Goal: Transaction & Acquisition: Purchase product/service

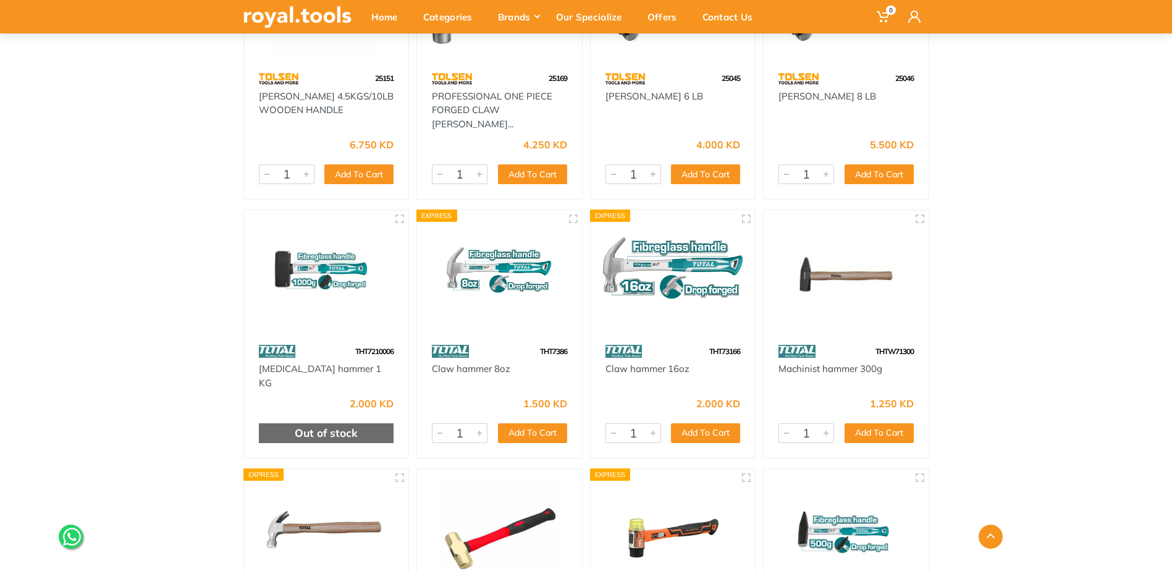
scroll to position [3706, 0]
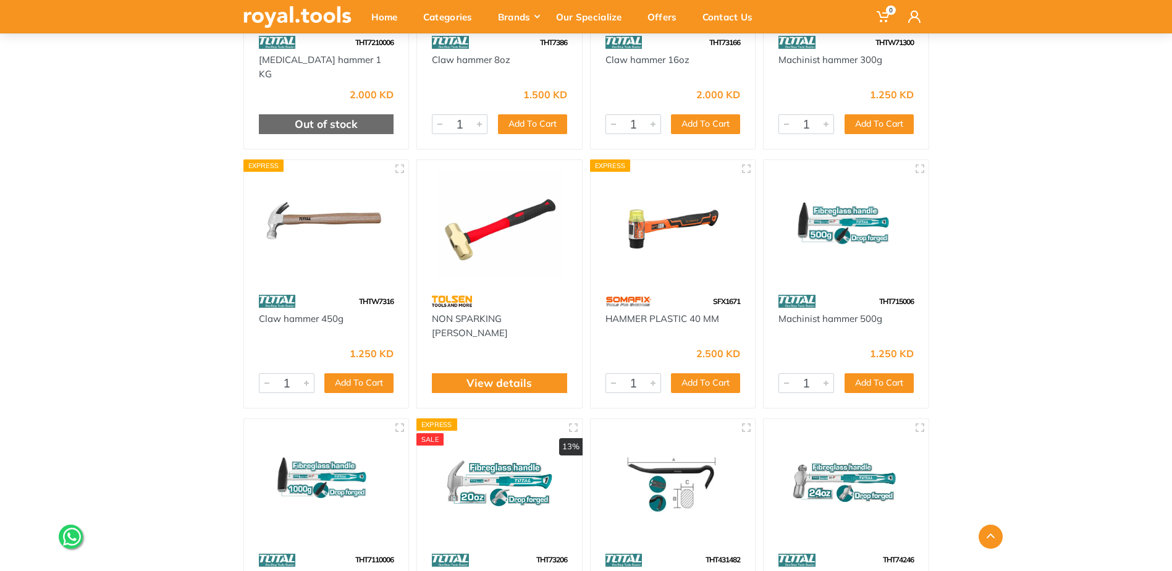
click at [519, 259] on img at bounding box center [499, 224] width 143 height 107
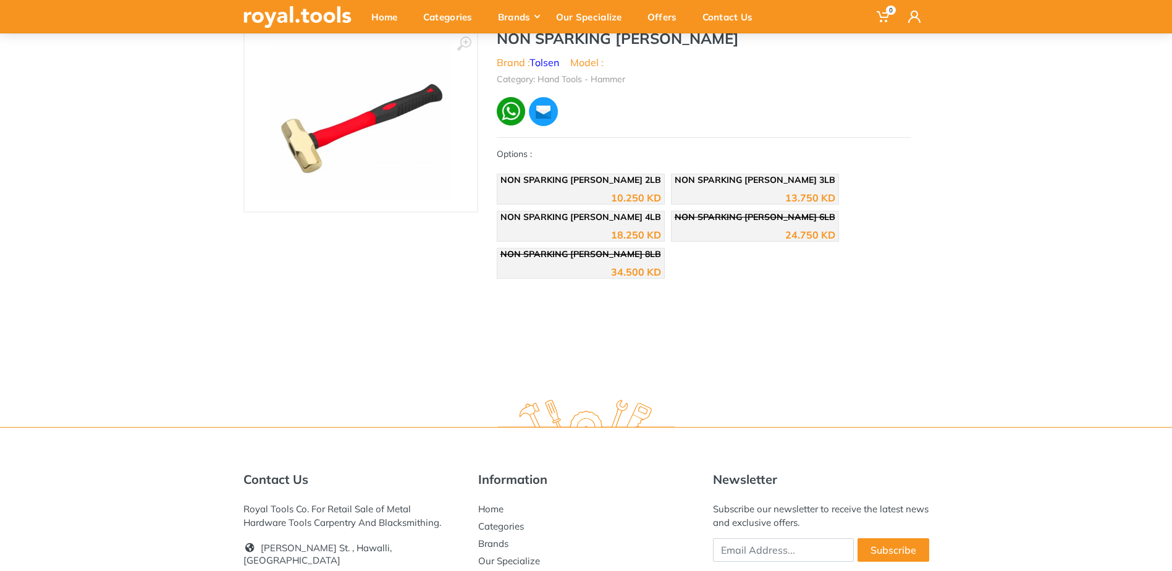
scroll to position [124, 0]
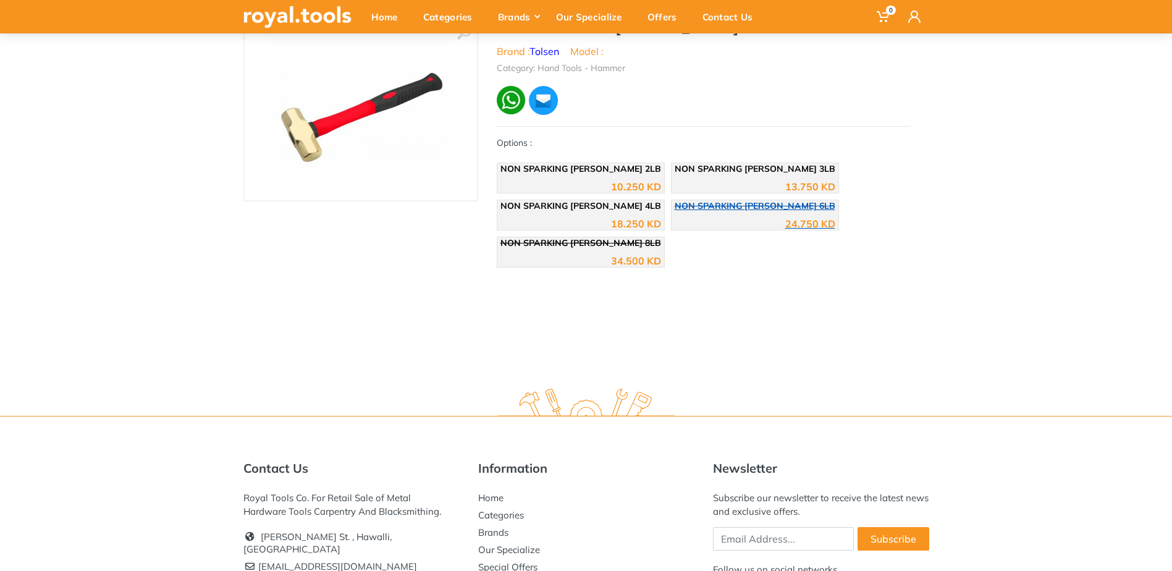
click at [755, 220] on div "24.750 KD" at bounding box center [754, 219] width 161 height 19
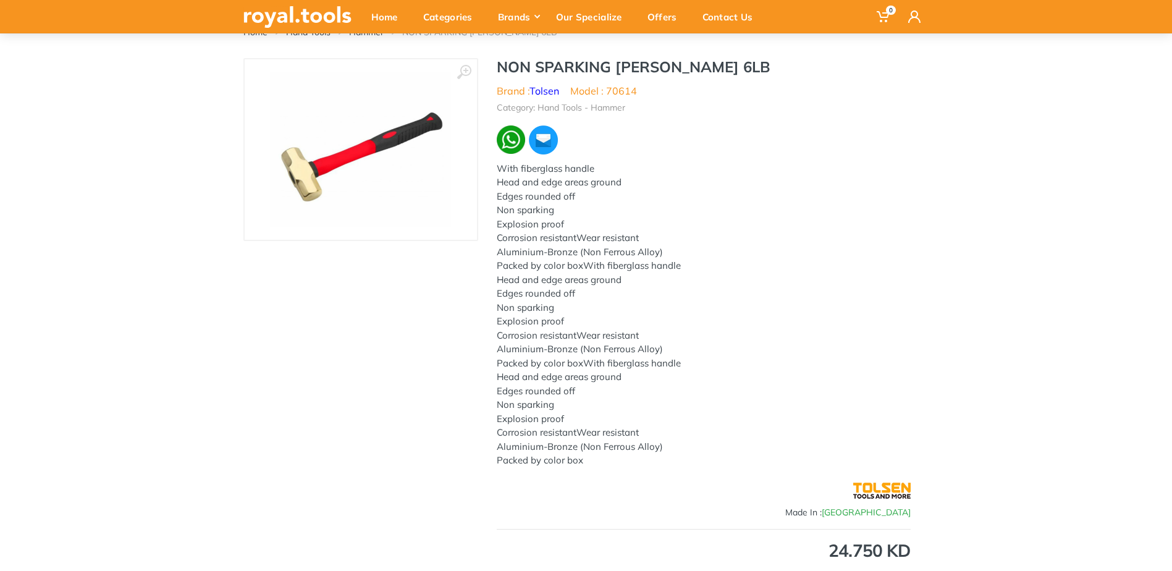
scroll to position [62, 0]
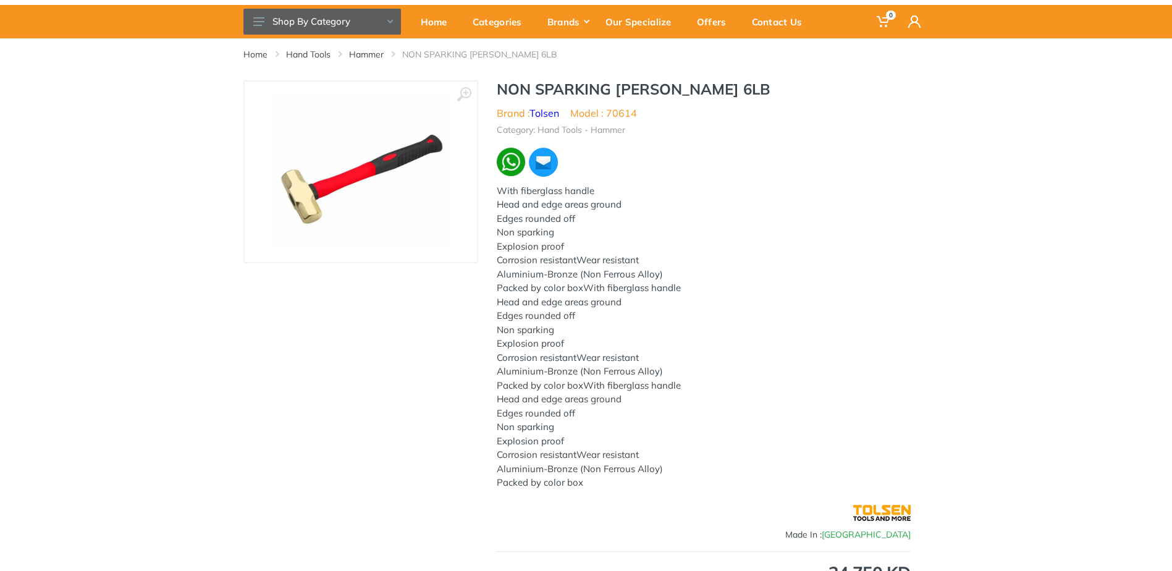
click at [1015, 186] on div "‹ › NON SPARKING SLEDGE HAMMER 6LB Brand : Tolsen" at bounding box center [586, 434] width 1172 height 708
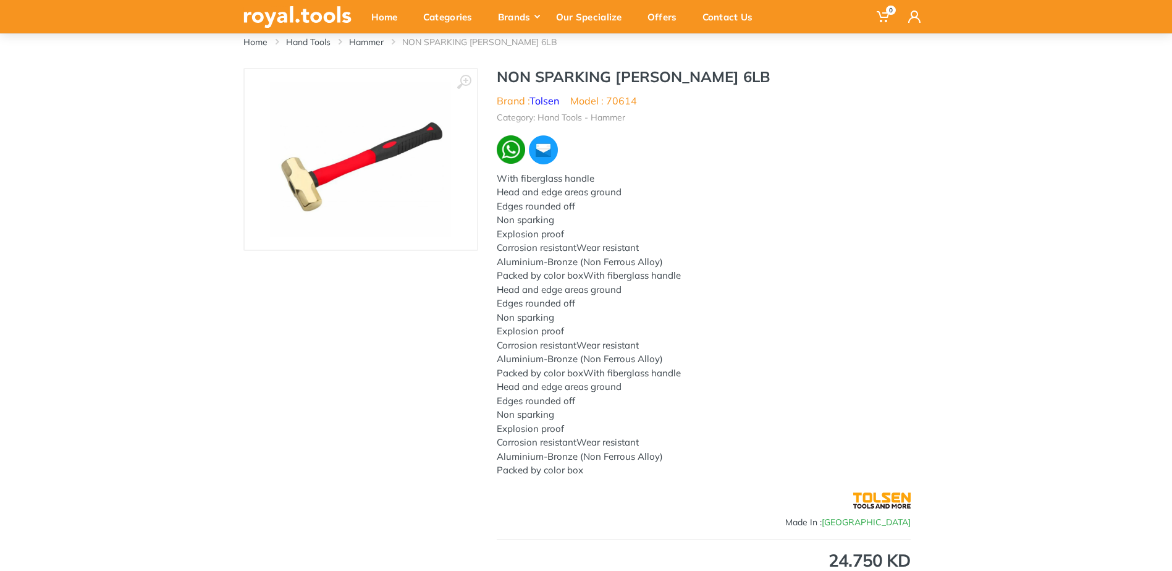
scroll to position [86, 0]
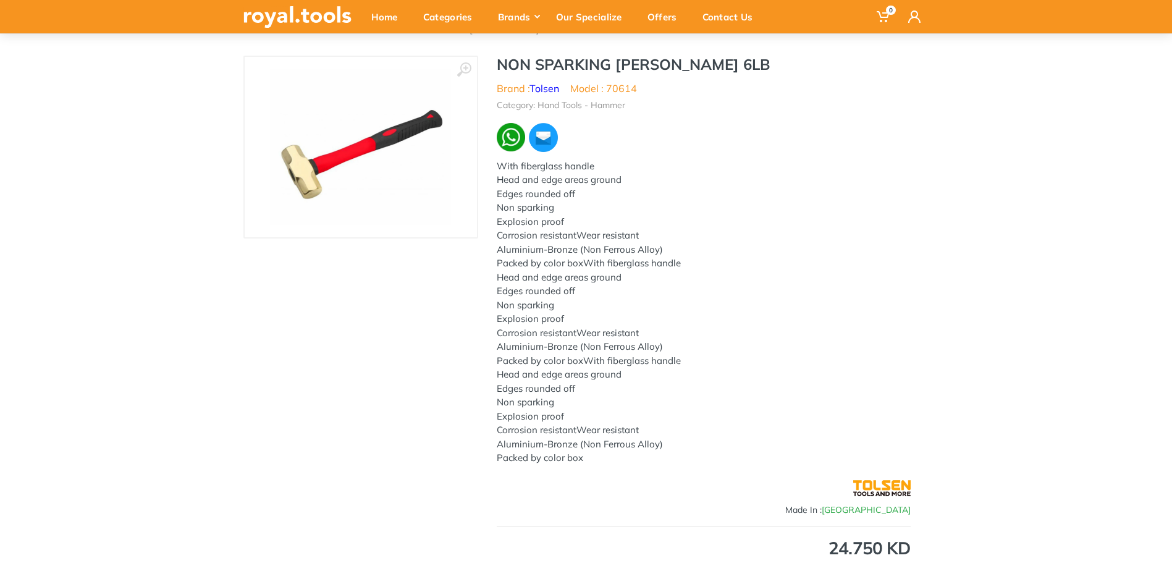
click at [826, 183] on div "With fiberglass handle Head and edge areas ground Edges rounded off Non sparkin…" at bounding box center [704, 312] width 414 height 306
click at [1021, 259] on div "‹ › NON SPARKING SLEDGE HAMMER 6LB Brand : Tolsen" at bounding box center [586, 410] width 1172 height 708
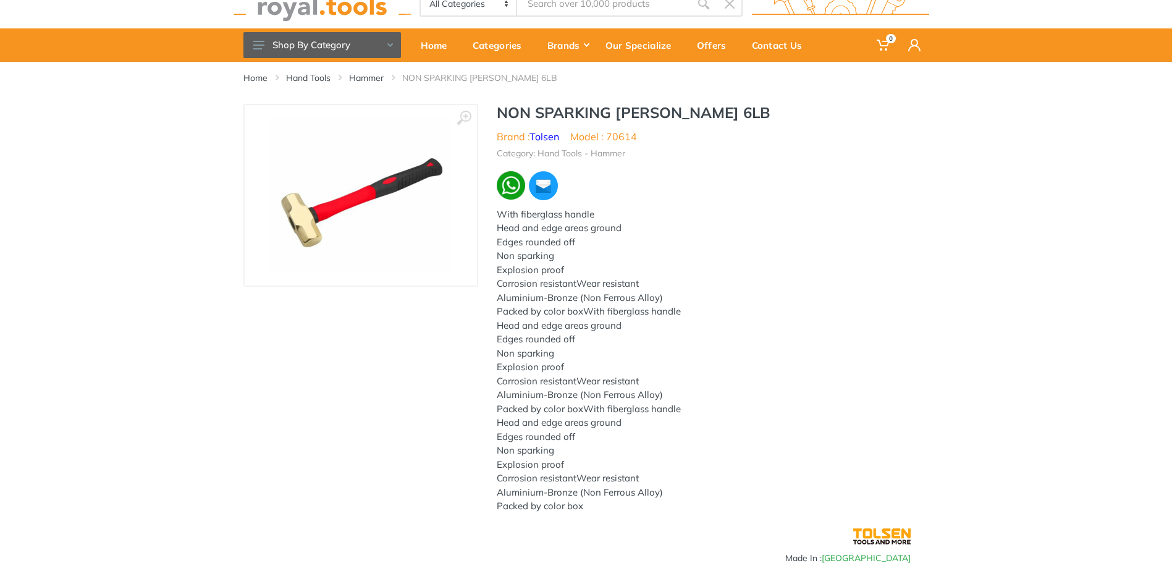
scroll to position [0, 0]
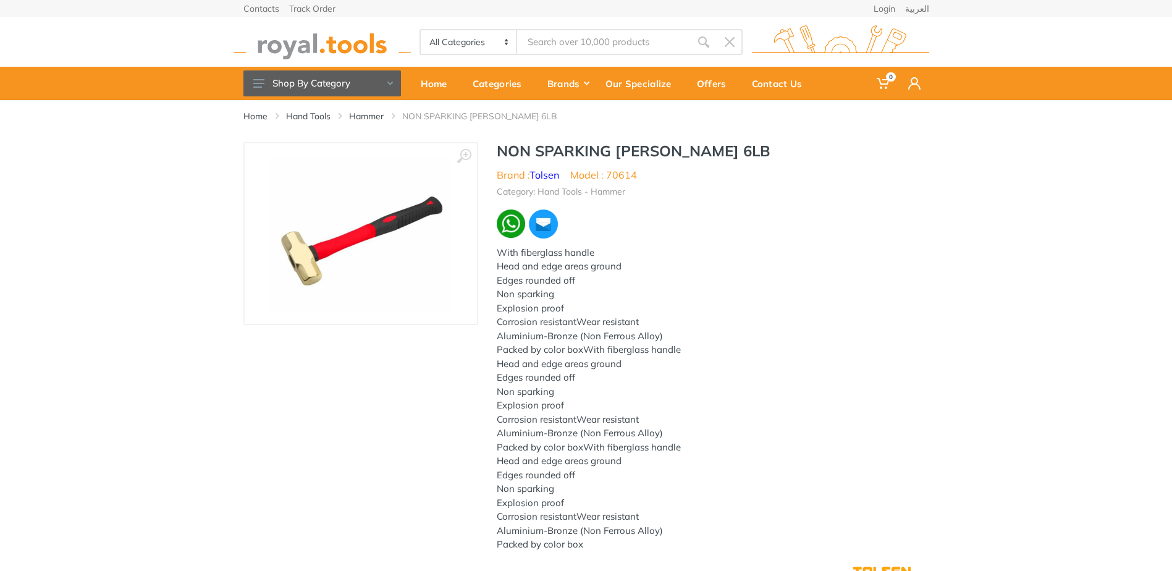
click at [597, 41] on input "Site search" at bounding box center [603, 42] width 173 height 26
type input "brass wedge"
click at [703, 40] on icon "submit" at bounding box center [703, 42] width 12 height 12
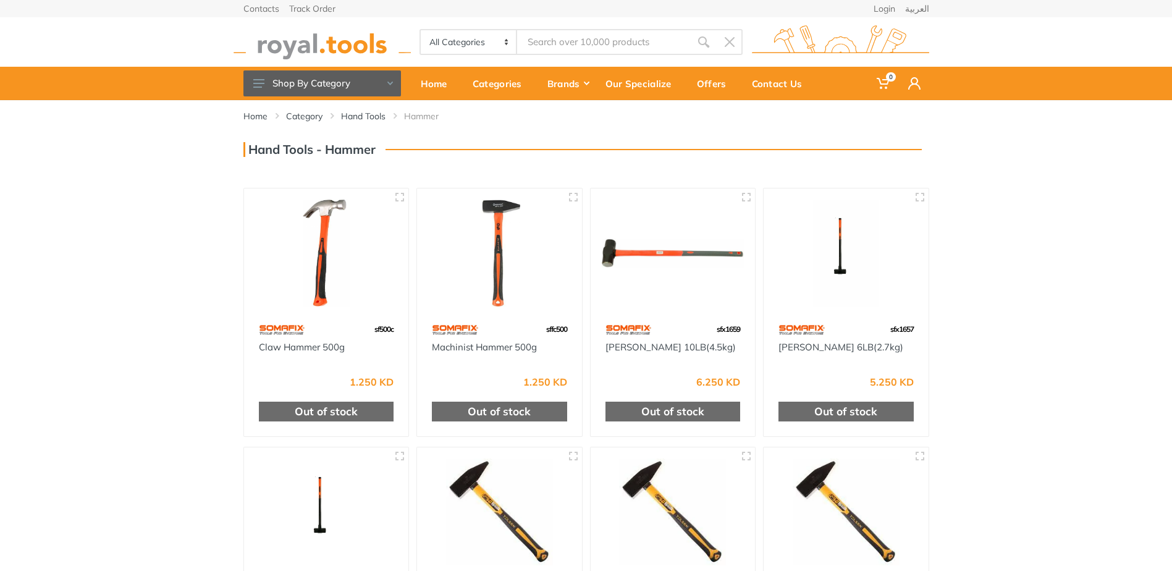
click at [579, 46] on input "Site search" at bounding box center [603, 42] width 173 height 26
click at [689, 42] on input "brass" at bounding box center [603, 42] width 173 height 26
click at [706, 41] on use "submit" at bounding box center [703, 41] width 11 height 11
click at [557, 49] on input "brass" at bounding box center [603, 42] width 173 height 26
drag, startPoint x: 548, startPoint y: 40, endPoint x: 339, endPoint y: 22, distance: 209.6
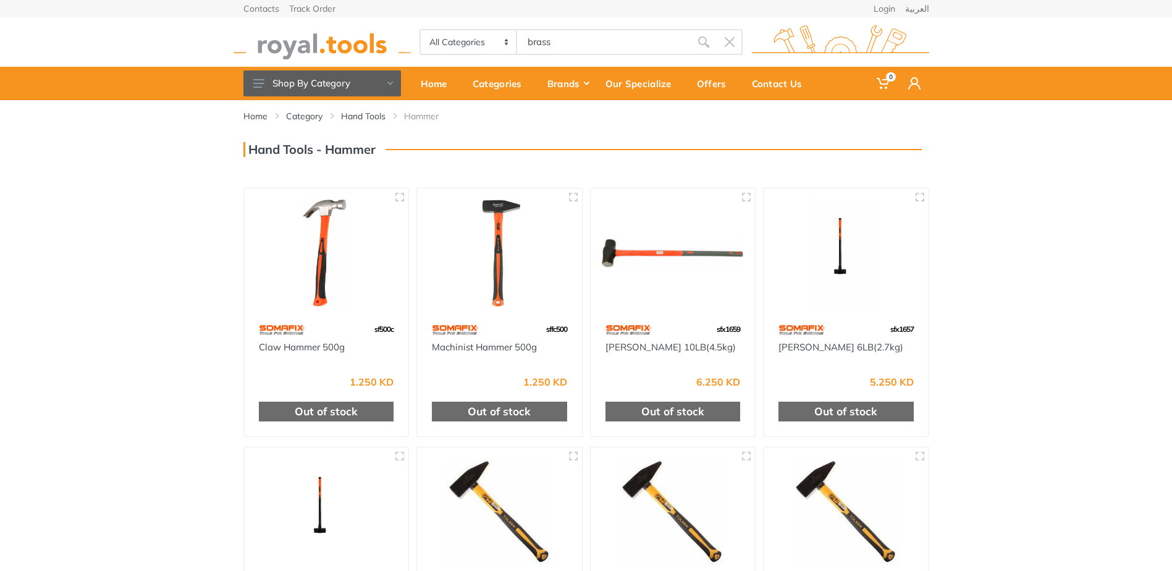
click at [338, 22] on div "All Categories Power tools Cordless Tools Hand Tools Power Tools Accessories Sa…" at bounding box center [586, 41] width 704 height 49
type input "q"
type input "wedge"
click at [701, 39] on icon "submit" at bounding box center [703, 42] width 12 height 12
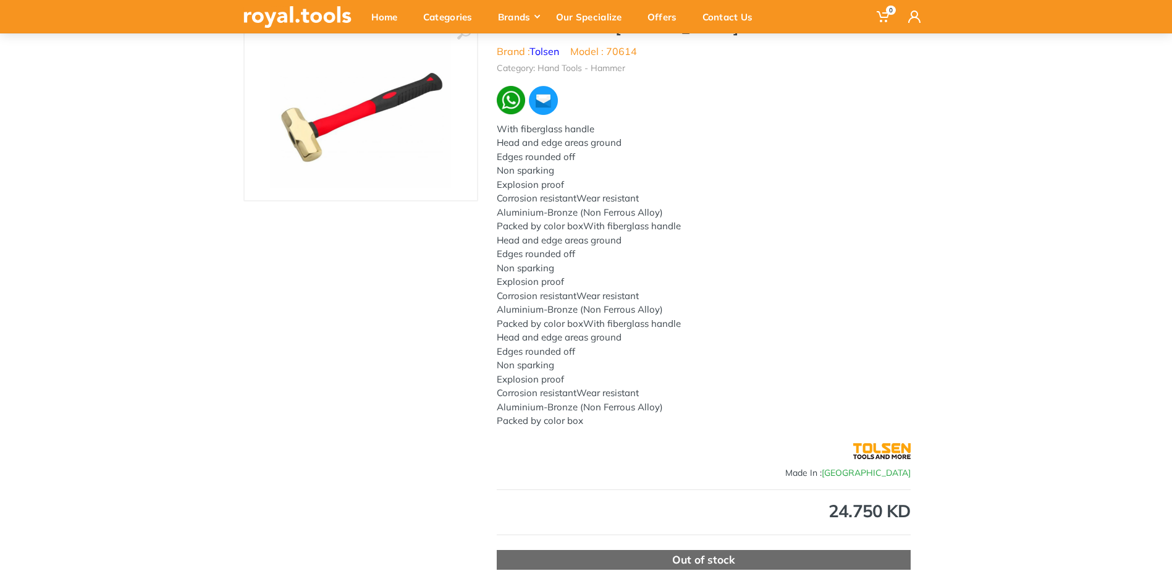
scroll to position [62, 0]
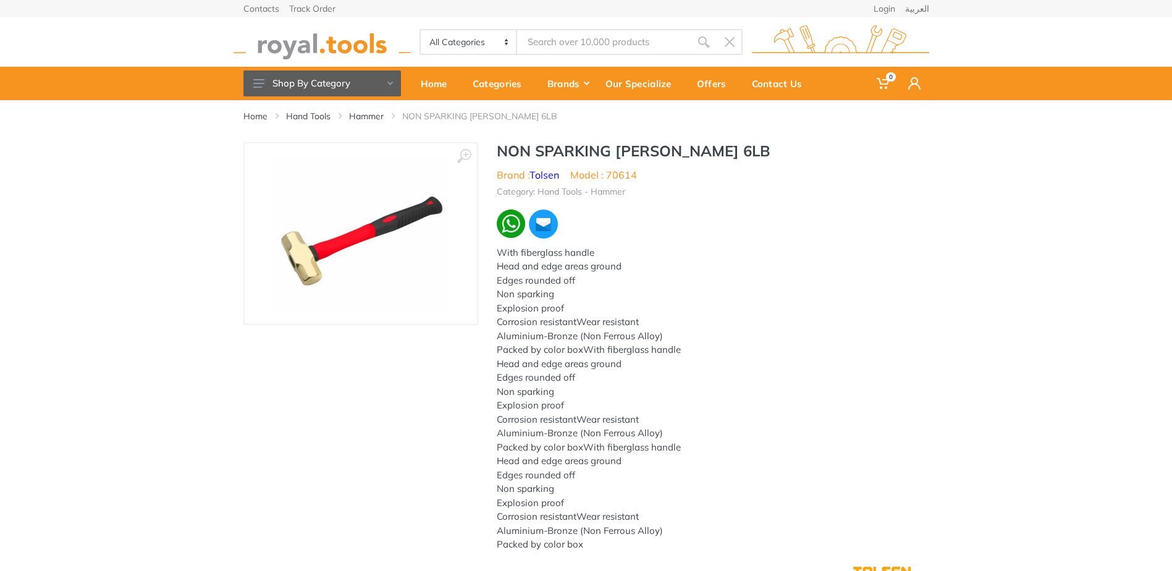
click at [550, 27] on div "All Categories Power tools Cordless Tools Hand Tools Power Tools Accessories Sa…" at bounding box center [586, 41] width 704 height 49
click at [548, 41] on input "Site search" at bounding box center [603, 42] width 173 height 26
type input "q"
type input "wedge"
click at [700, 39] on icon "submit" at bounding box center [703, 42] width 12 height 12
